Goal: Task Accomplishment & Management: Use online tool/utility

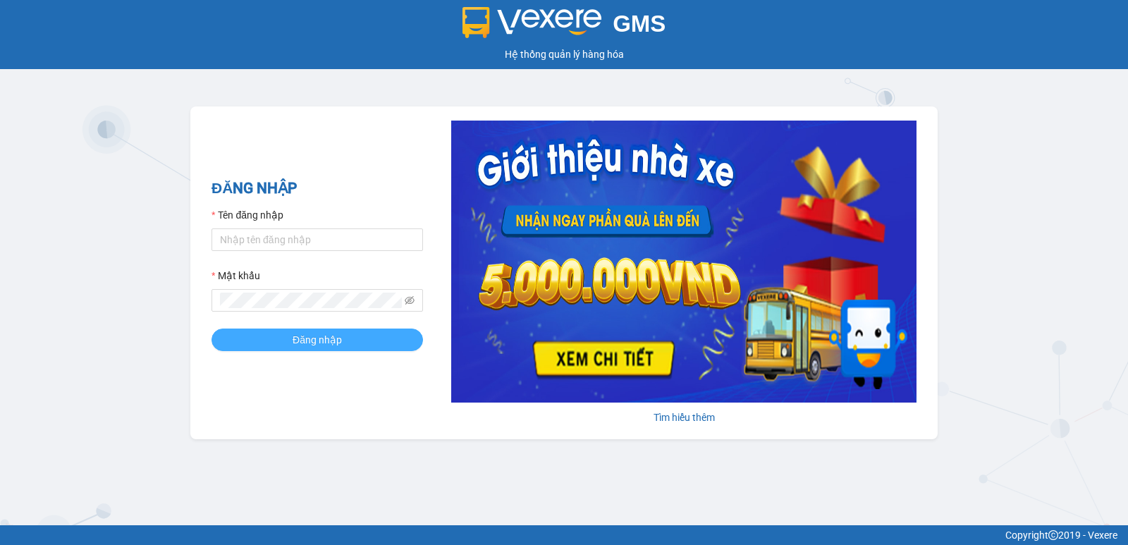
click at [317, 346] on span "Đăng nhập" at bounding box center [317, 340] width 49 height 16
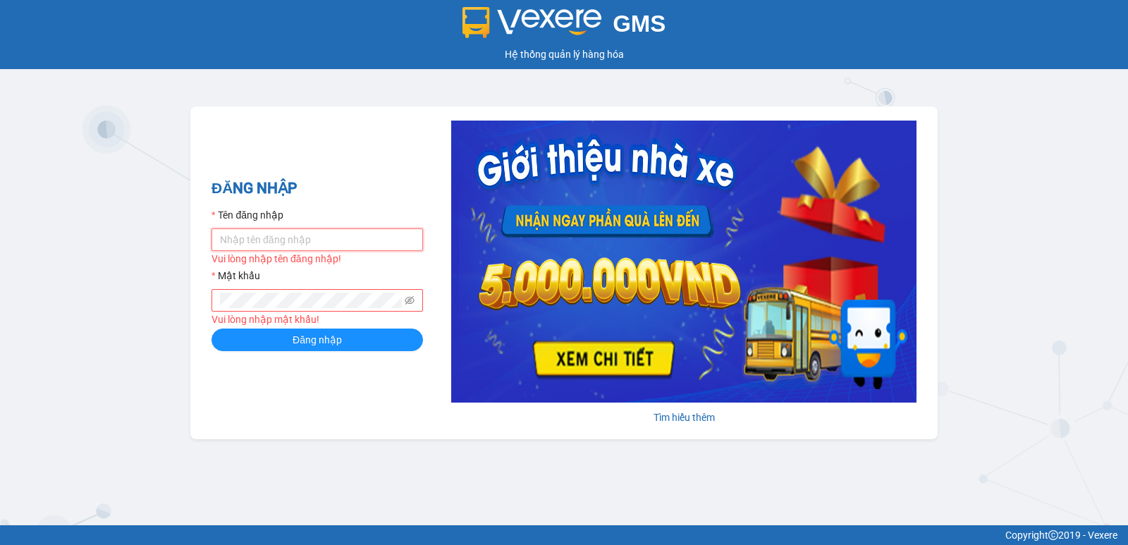
click at [315, 238] on input "Tên đăng nhập" at bounding box center [318, 240] width 212 height 23
type input "lypt_bvlc.saoviet"
click at [292, 311] on span at bounding box center [318, 300] width 212 height 23
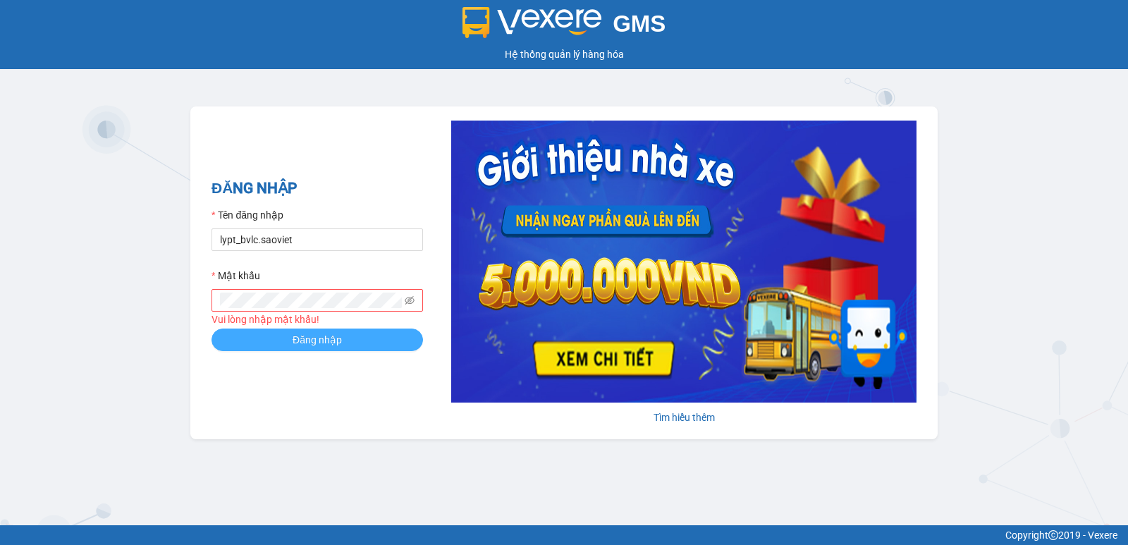
click at [348, 343] on button "Đăng nhập" at bounding box center [318, 340] width 212 height 23
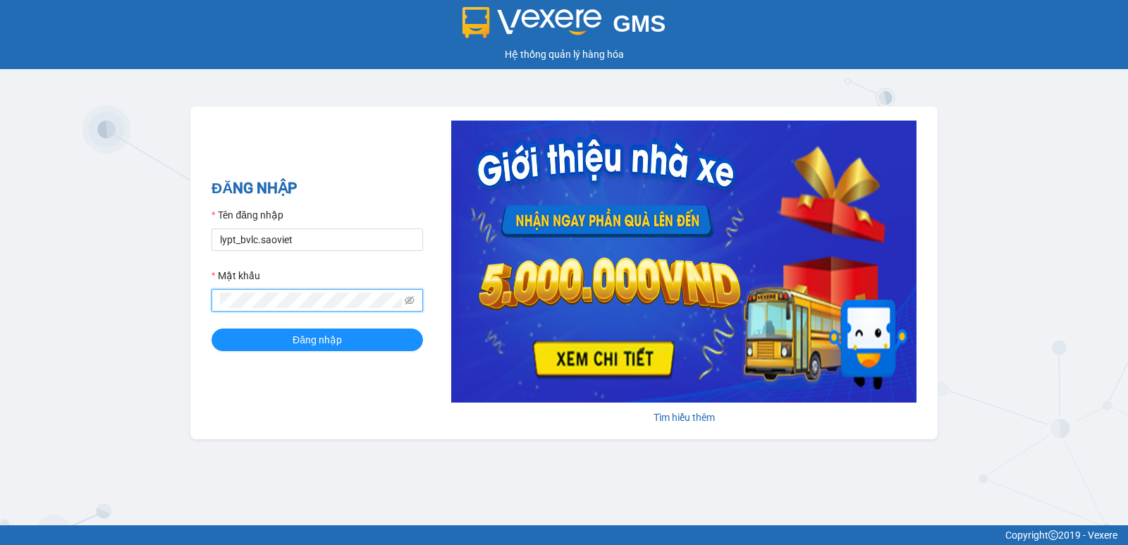
click at [212, 329] on button "Đăng nhập" at bounding box center [318, 340] width 212 height 23
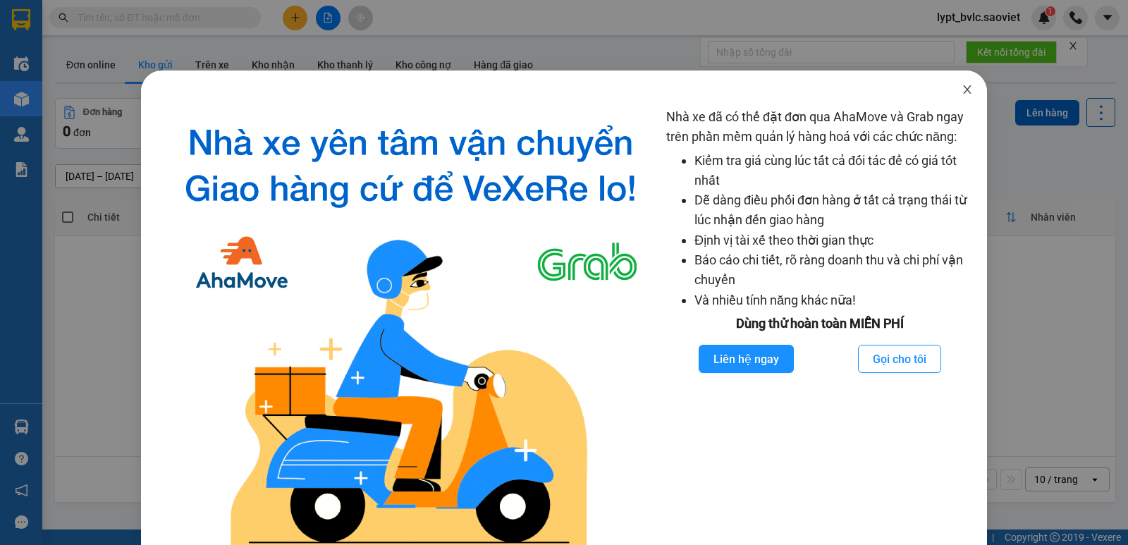
click at [963, 90] on icon "close" at bounding box center [967, 89] width 8 height 8
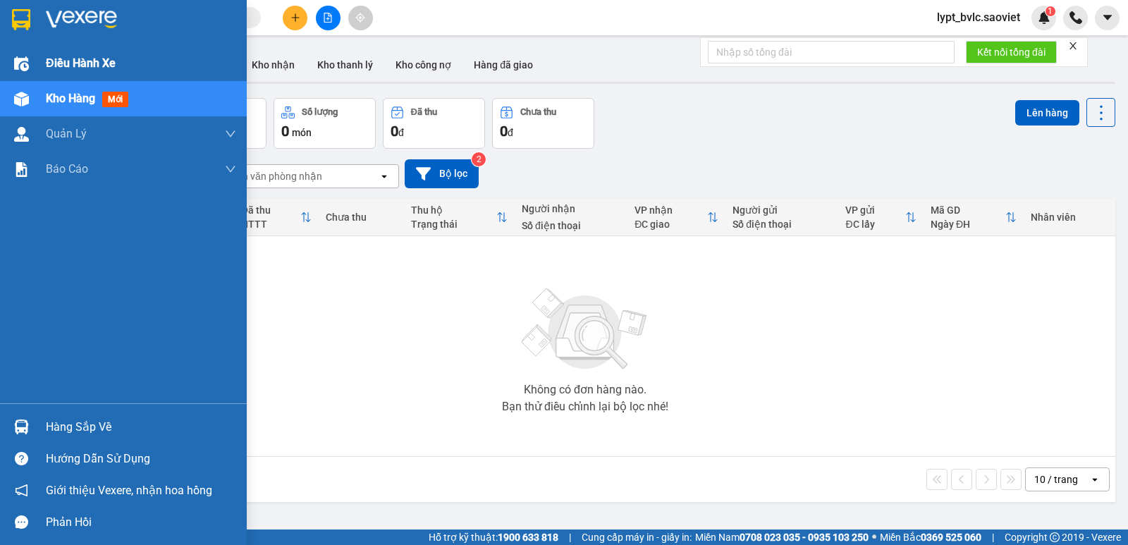
click at [68, 56] on span "Điều hành xe" at bounding box center [81, 63] width 70 height 18
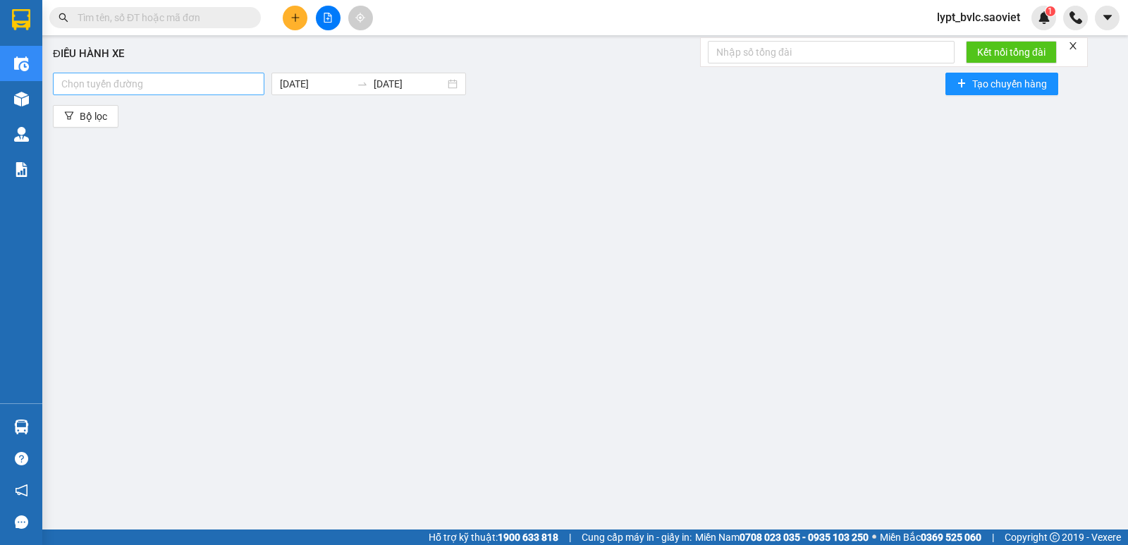
click at [176, 86] on div at bounding box center [158, 83] width 205 height 17
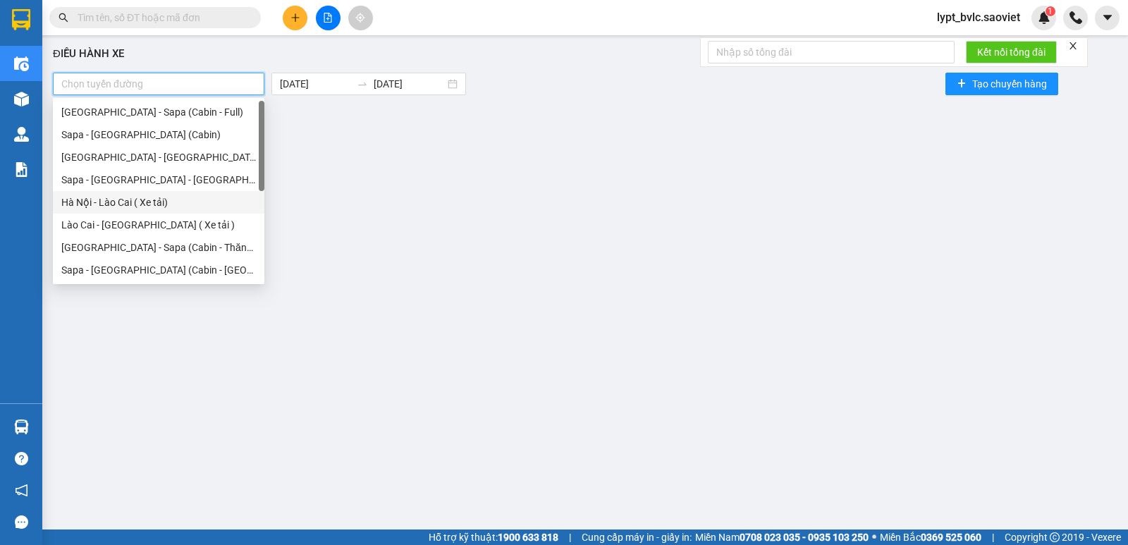
click at [176, 207] on div "Hà Nội - Lào Cai ( Xe tải)" at bounding box center [158, 203] width 195 height 16
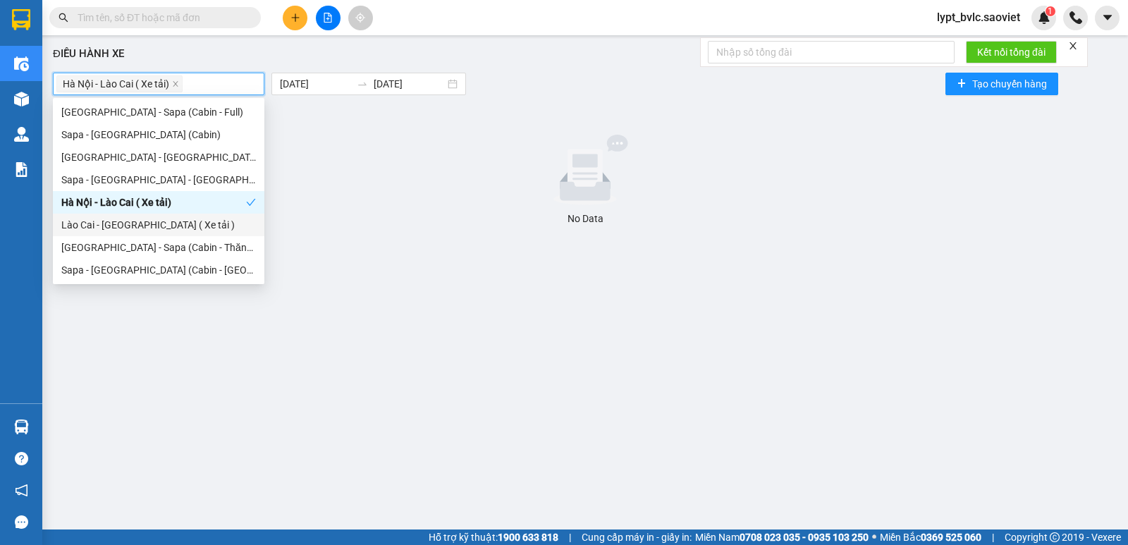
click at [176, 221] on div "Lào Cai - Hà Nội ( Xe tải )" at bounding box center [158, 225] width 195 height 16
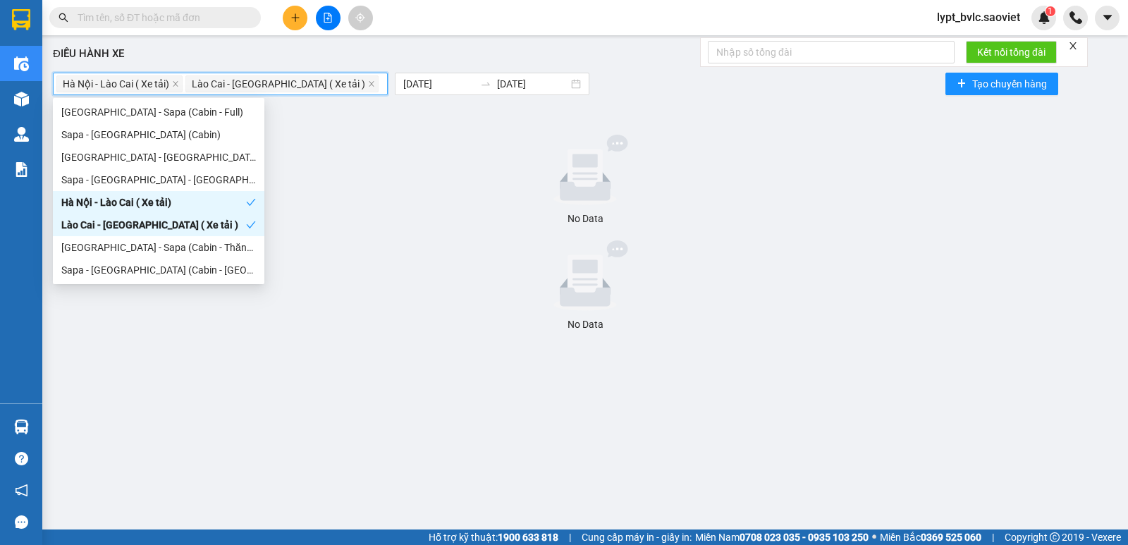
click at [418, 259] on div at bounding box center [586, 275] width 1054 height 71
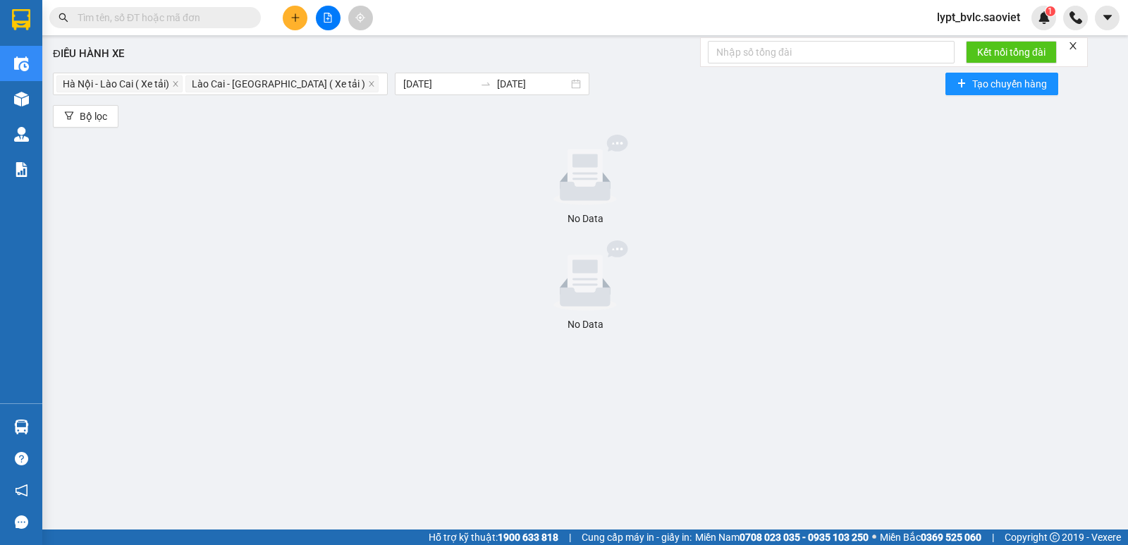
click at [416, 135] on div at bounding box center [586, 170] width 1054 height 71
click at [403, 84] on input "13/08/2025" at bounding box center [438, 84] width 71 height 16
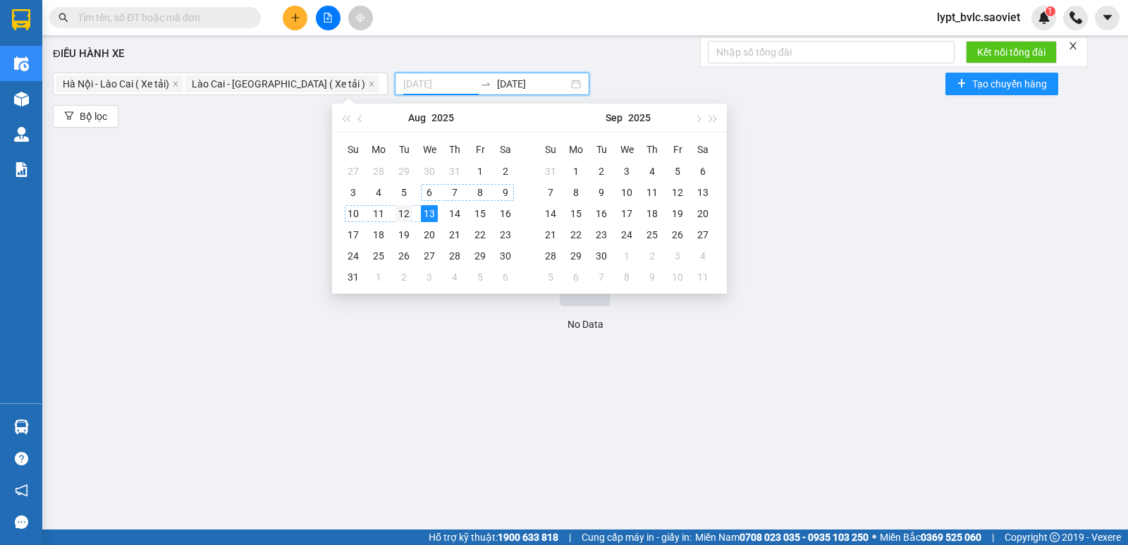
type input "12/08/2025"
click at [403, 216] on div "12" at bounding box center [404, 213] width 17 height 17
type input "12/08/2025"
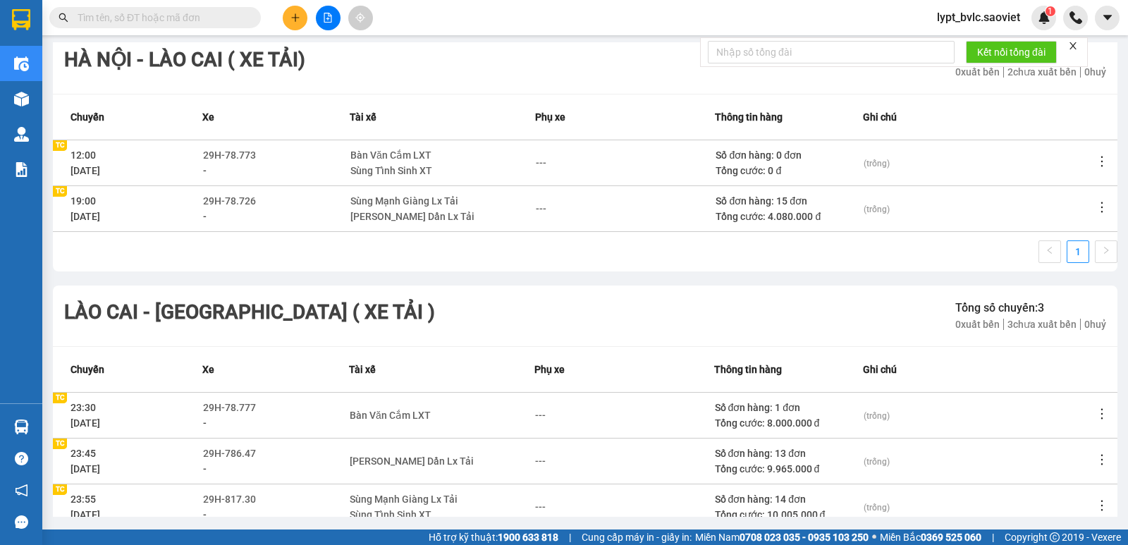
scroll to position [172, 0]
